Goal: Navigation & Orientation: Find specific page/section

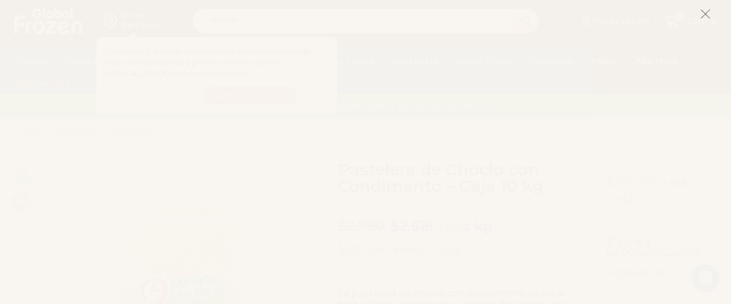
click at [703, 15] on icon at bounding box center [705, 14] width 11 height 11
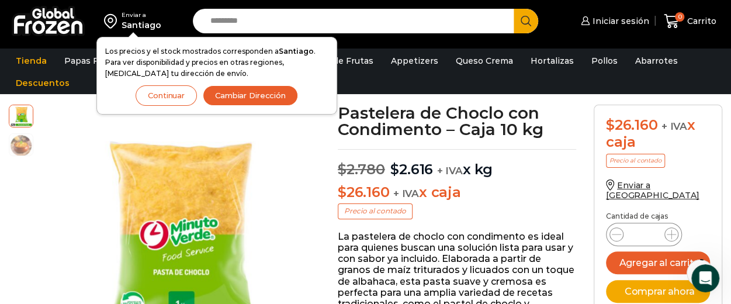
scroll to position [58, 0]
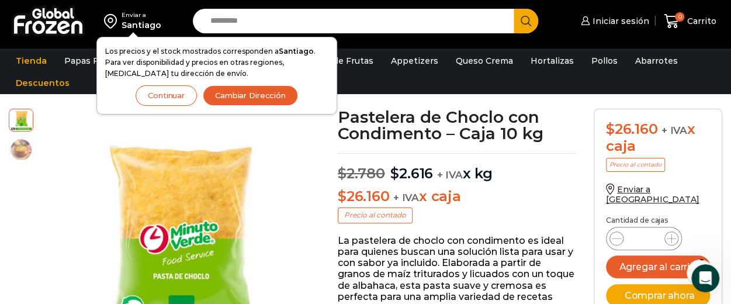
click at [171, 95] on button "Continuar" at bounding box center [166, 95] width 61 height 20
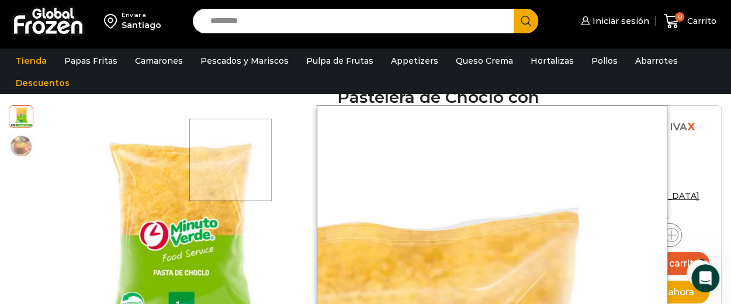
scroll to position [175, 0]
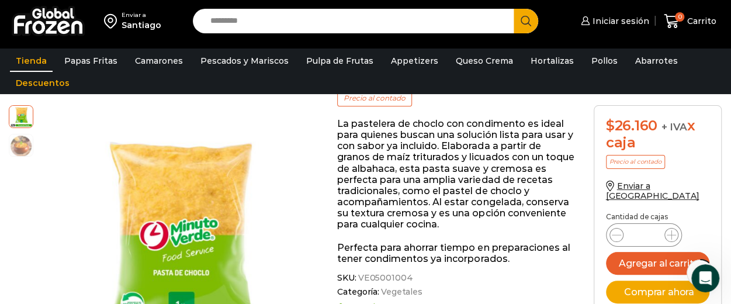
click at [26, 56] on link "Tienda" at bounding box center [31, 61] width 43 height 22
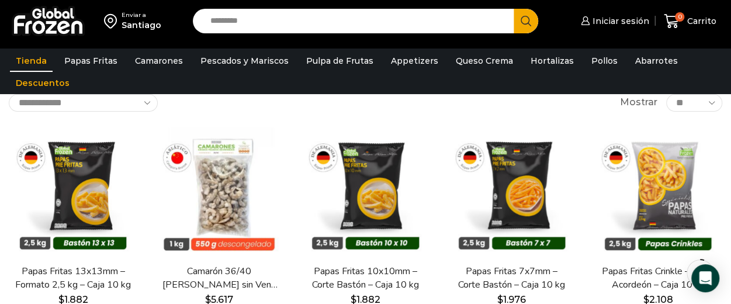
scroll to position [58, 0]
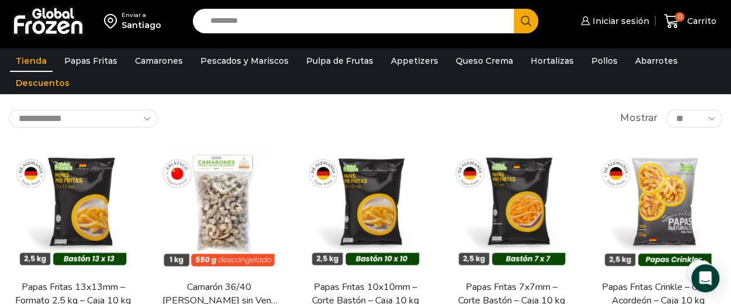
click at [67, 20] on img at bounding box center [48, 21] width 73 height 30
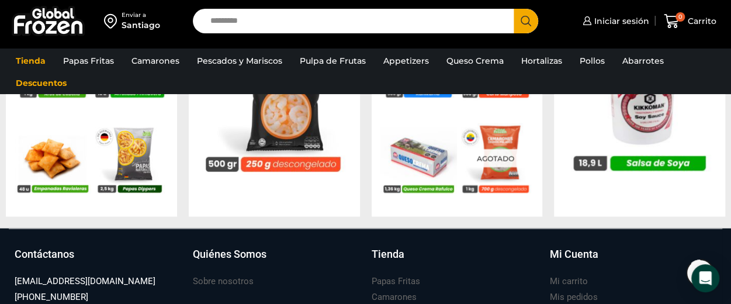
scroll to position [1337, 0]
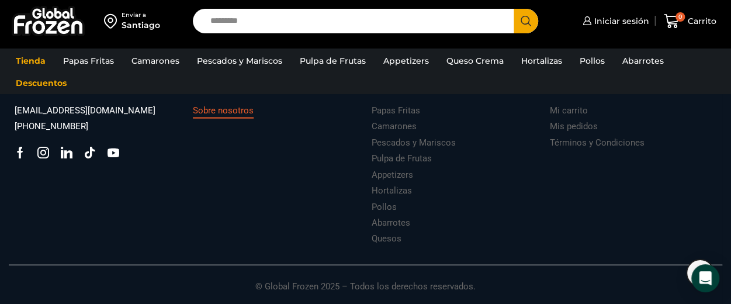
click at [222, 112] on h3 "Sobre nosotros" at bounding box center [223, 111] width 61 height 12
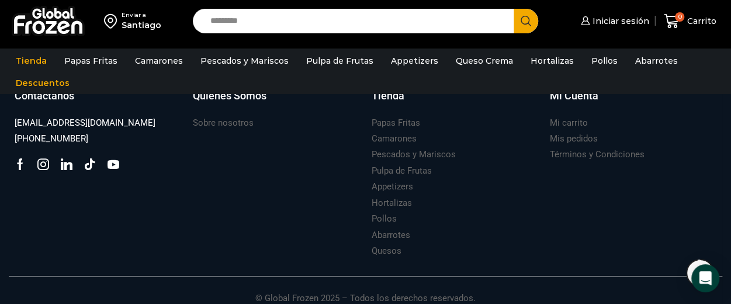
scroll to position [1032, 0]
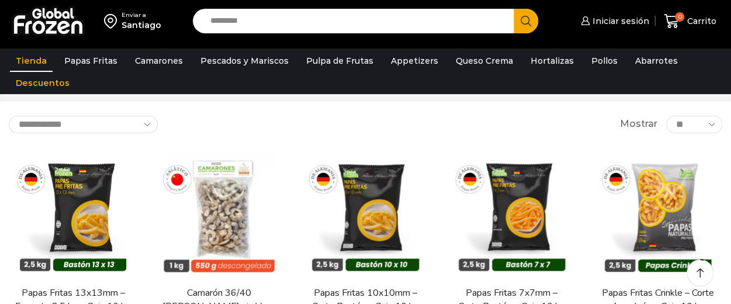
scroll to position [58, 0]
